Goal: Task Accomplishment & Management: Use online tool/utility

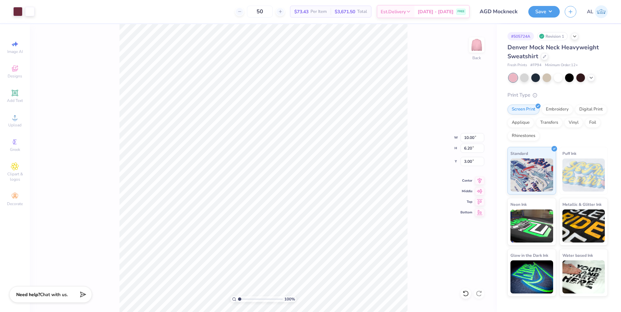
click at [528, 12] on div "Save" at bounding box center [543, 12] width 31 height 12
click at [537, 10] on button "Save" at bounding box center [543, 11] width 31 height 12
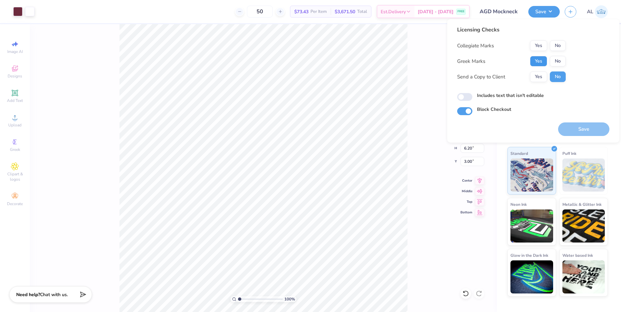
click at [542, 61] on button "Yes" at bounding box center [538, 61] width 17 height 11
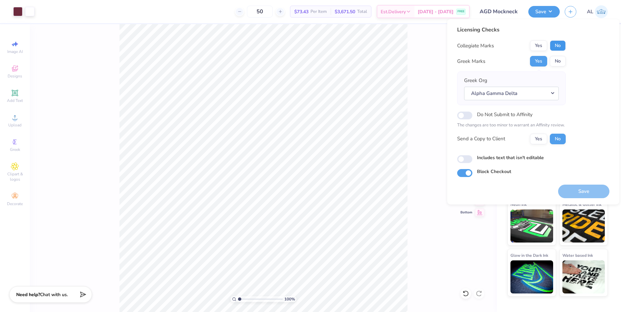
click at [558, 45] on button "No" at bounding box center [557, 45] width 16 height 11
click at [538, 137] on button "Yes" at bounding box center [538, 139] width 17 height 11
click at [580, 189] on button "Save" at bounding box center [583, 192] width 51 height 14
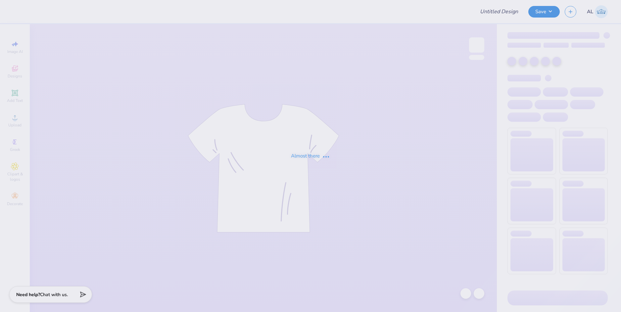
type input "[PERSON_NAME] : [PERSON_NAME][GEOGRAPHIC_DATA]"
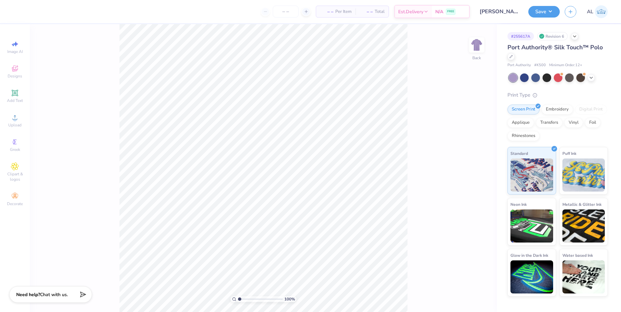
type input "K500"
